Goal: Check status: Check status

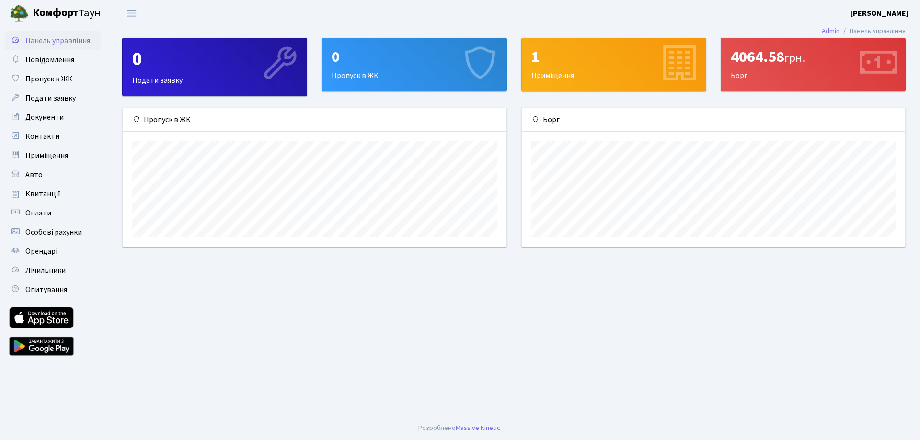
scroll to position [138, 383]
click at [46, 193] on span "Квитанції" at bounding box center [42, 194] width 35 height 11
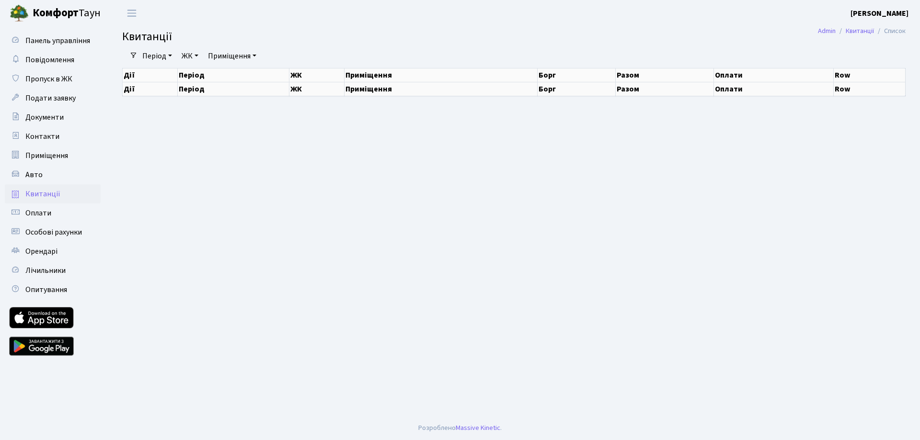
select select "25"
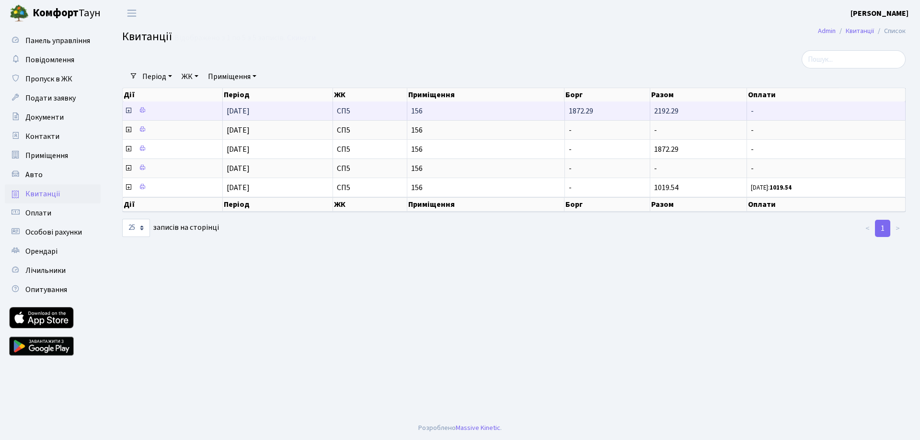
click at [128, 111] on icon at bounding box center [129, 111] width 8 height 8
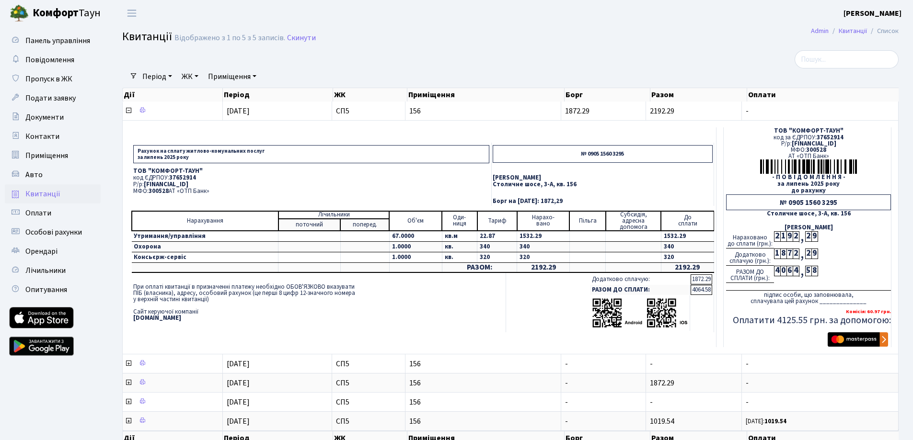
click at [188, 183] on span "UA063005280000026000000026495" at bounding box center [166, 184] width 45 height 9
